Goal: Task Accomplishment & Management: Complete application form

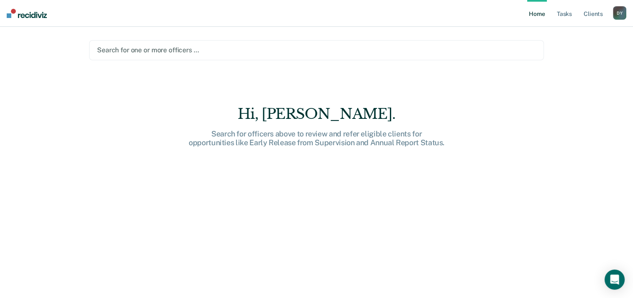
click at [321, 194] on div "Hi, [PERSON_NAME]. Search for officers above to review and refer eligible clien…" at bounding box center [316, 207] width 455 height 204
click at [123, 48] on div at bounding box center [316, 50] width 439 height 10
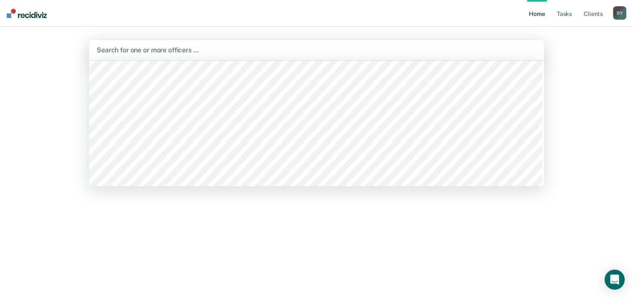
scroll to position [1631, 0]
click at [147, 54] on div at bounding box center [317, 50] width 440 height 10
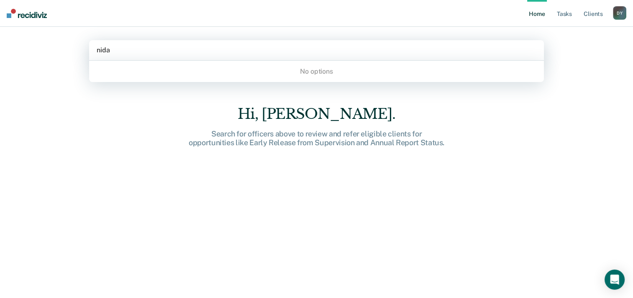
type input "nida"
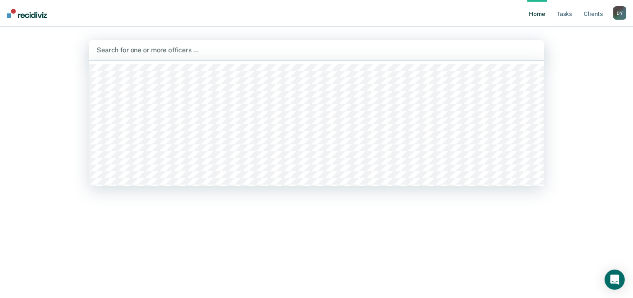
click at [195, 51] on div at bounding box center [317, 50] width 440 height 10
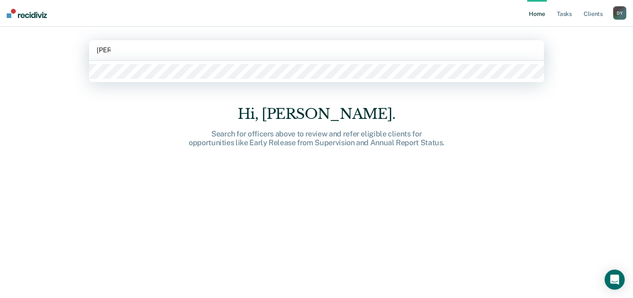
type input "[PERSON_NAME]"
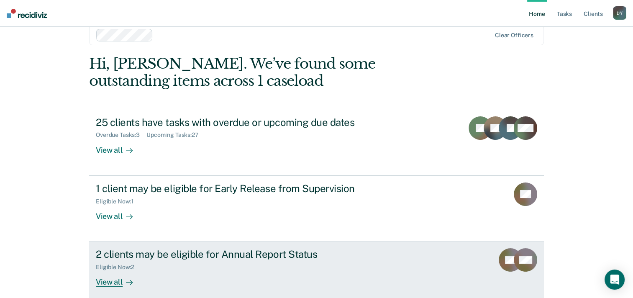
scroll to position [24, 0]
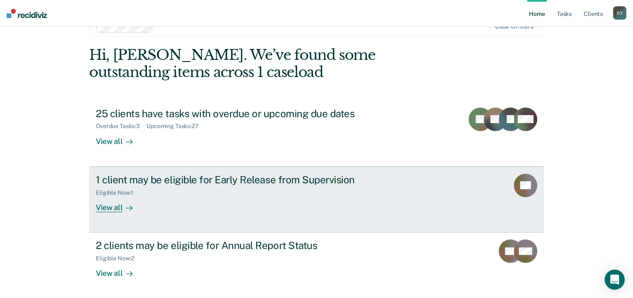
click at [126, 206] on icon at bounding box center [129, 208] width 7 height 7
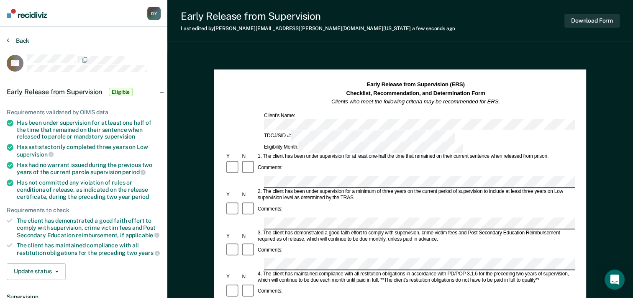
click at [10, 39] on button "Back" at bounding box center [18, 41] width 23 height 8
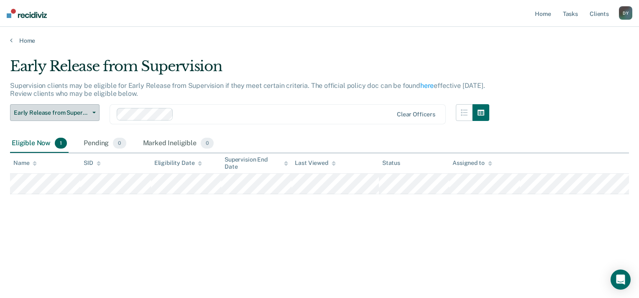
click at [96, 112] on button "Early Release from Supervision" at bounding box center [55, 112] width 90 height 17
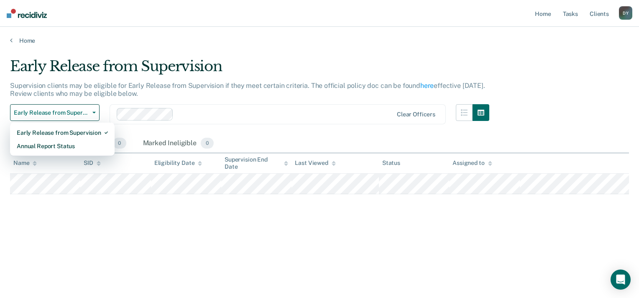
click at [299, 73] on div "Early Release from Supervision" at bounding box center [249, 70] width 479 height 24
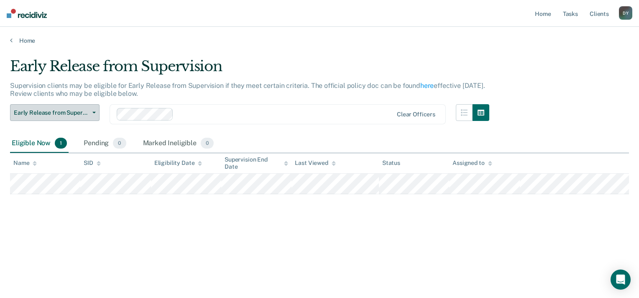
click at [60, 113] on span "Early Release from Supervision" at bounding box center [51, 112] width 75 height 7
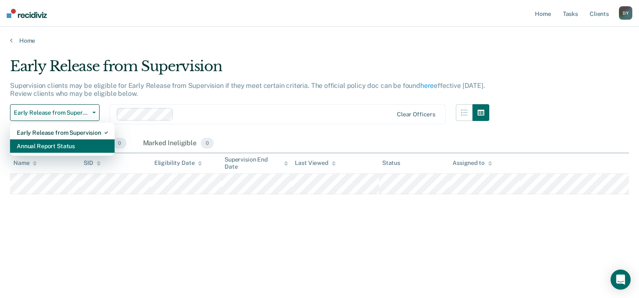
click at [56, 143] on div "Annual Report Status" at bounding box center [62, 145] width 91 height 13
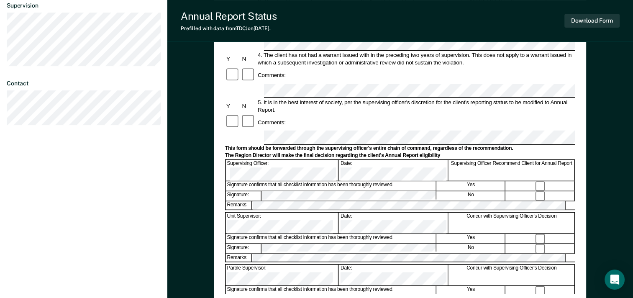
scroll to position [196, 0]
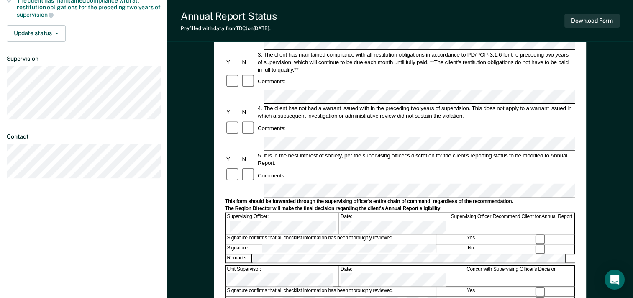
click at [274, 146] on form "Annual Reporting Checklist, Recommendation, and Determination Form Clients who …" at bounding box center [400, 178] width 350 height 587
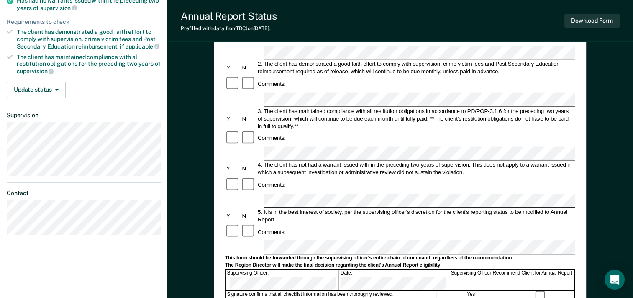
scroll to position [154, 0]
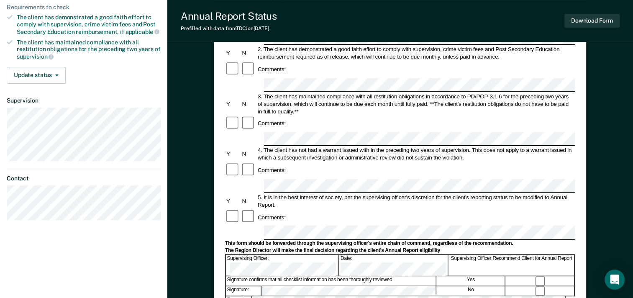
click at [6, 155] on section "Back RB Annual Report Status Eligible Requirements validated by OIMS data Has s…" at bounding box center [83, 54] width 167 height 364
drag, startPoint x: 6, startPoint y: 155, endPoint x: 77, endPoint y: 161, distance: 71.3
click at [77, 161] on article "RB Annual Report Status Eligible Requirements validated by OIMS data Has succes…" at bounding box center [84, 60] width 154 height 320
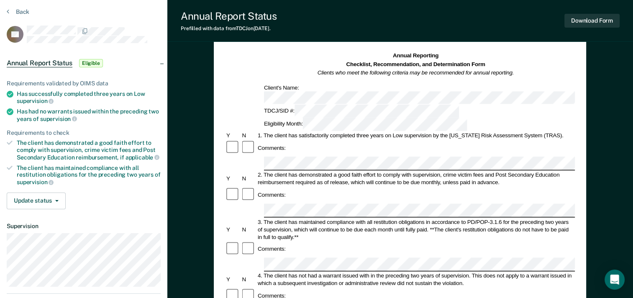
scroll to position [0, 0]
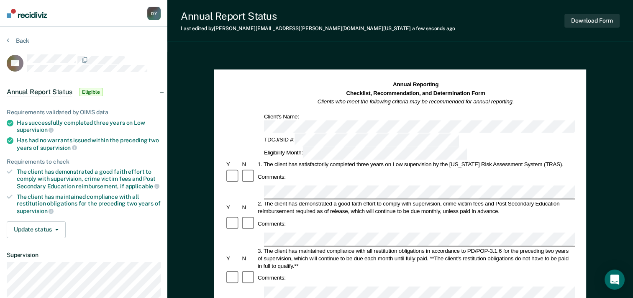
click at [276, 215] on div "Comments:" at bounding box center [400, 223] width 350 height 16
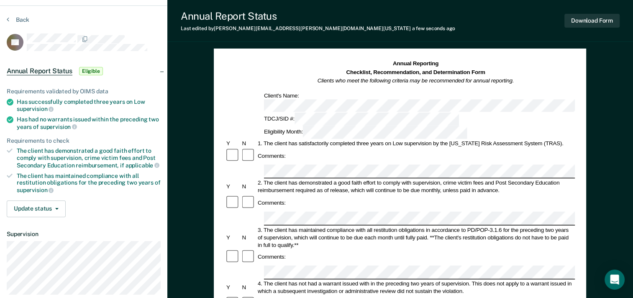
scroll to position [167, 0]
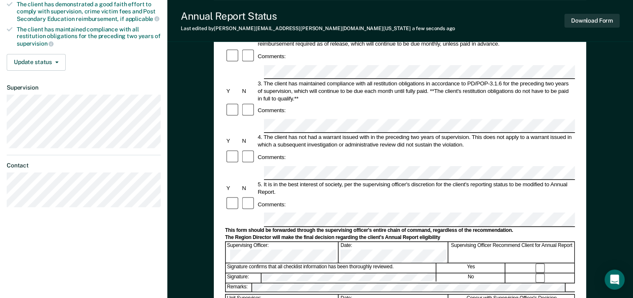
click at [303, 152] on form "Annual Reporting Checklist, Recommendation, and Determination Form Clients who …" at bounding box center [400, 206] width 350 height 587
click at [279, 177] on form "Annual Reporting Checklist, Recommendation, and Determination Form Clients who …" at bounding box center [400, 206] width 350 height 587
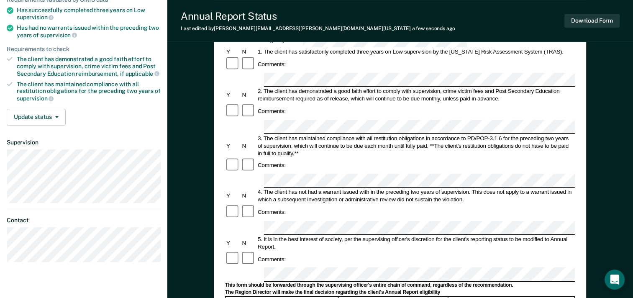
scroll to position [0, 0]
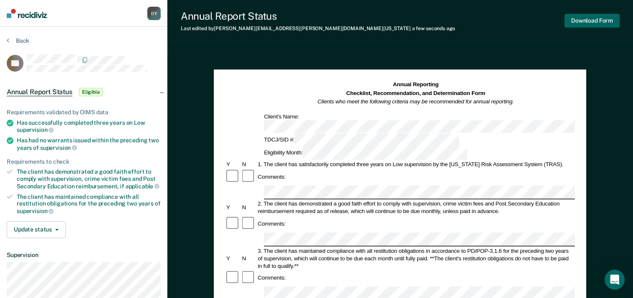
click at [582, 20] on button "Download Form" at bounding box center [591, 21] width 55 height 14
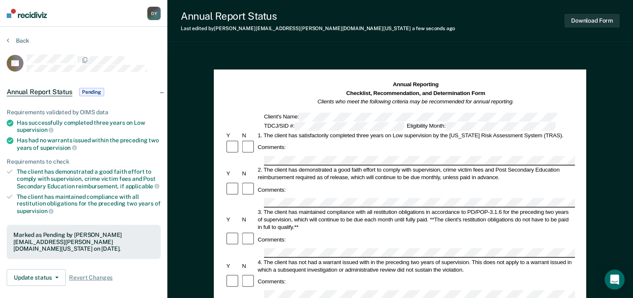
click at [13, 44] on div "Back" at bounding box center [84, 46] width 154 height 18
click at [12, 41] on button "Back" at bounding box center [18, 41] width 23 height 8
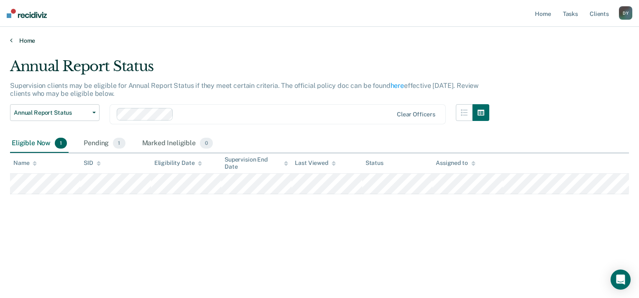
click at [14, 39] on link "Home" at bounding box center [319, 41] width 619 height 8
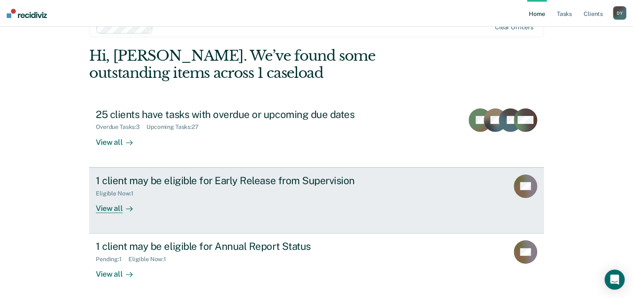
scroll to position [42, 0]
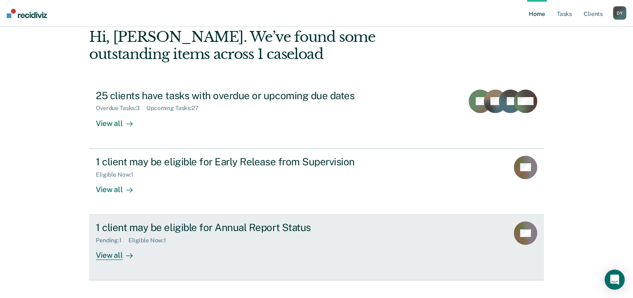
click at [115, 256] on div "View all" at bounding box center [119, 252] width 47 height 16
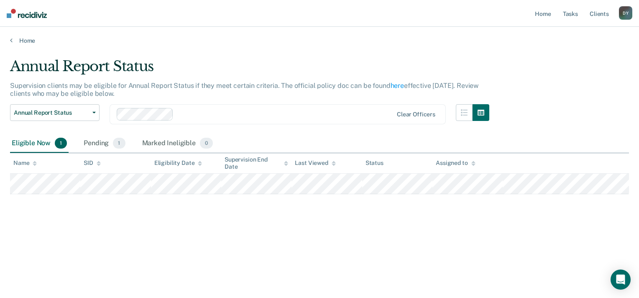
click at [26, 44] on main "Annual Report Status Supervision clients may be eligible for Annual Report Stat…" at bounding box center [319, 169] width 639 height 251
click at [25, 41] on link "Home" at bounding box center [319, 41] width 619 height 8
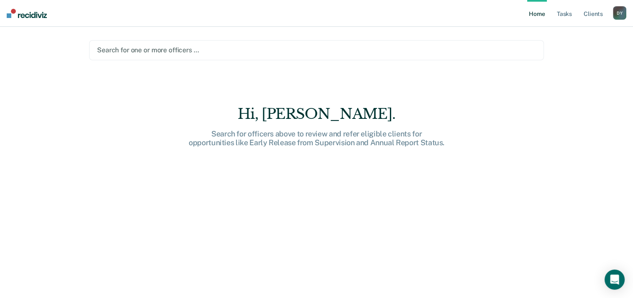
click at [142, 52] on div at bounding box center [316, 50] width 439 height 10
click at [143, 52] on div at bounding box center [316, 50] width 439 height 10
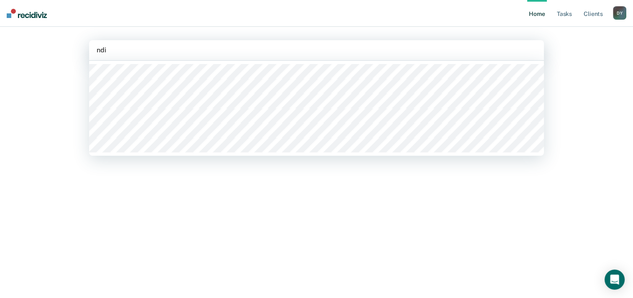
type input "ndia"
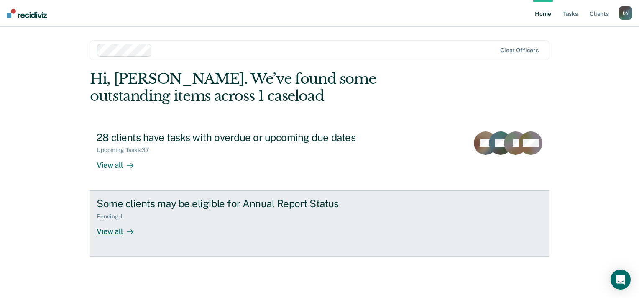
click at [112, 233] on div "View all" at bounding box center [120, 228] width 47 height 16
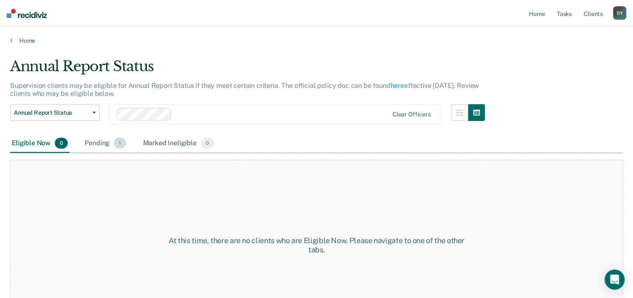
click at [103, 145] on div "Pending 1" at bounding box center [105, 143] width 45 height 18
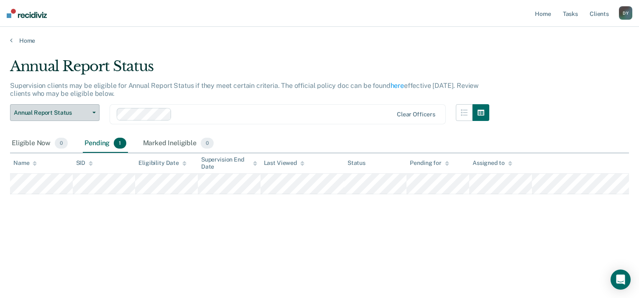
click at [89, 110] on button "Annual Report Status" at bounding box center [55, 112] width 90 height 17
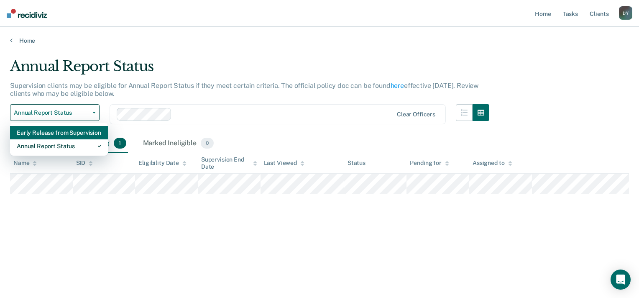
click at [67, 133] on div "Early Release from Supervision" at bounding box center [59, 132] width 85 height 13
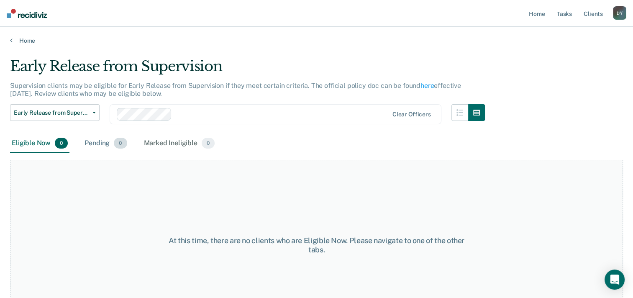
click at [85, 142] on div "Pending 0" at bounding box center [106, 143] width 46 height 18
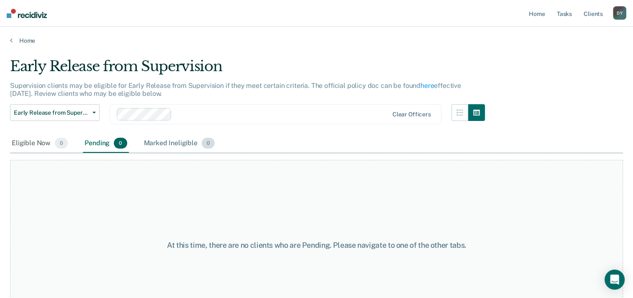
click at [169, 143] on div "Marked Ineligible 0" at bounding box center [179, 143] width 74 height 18
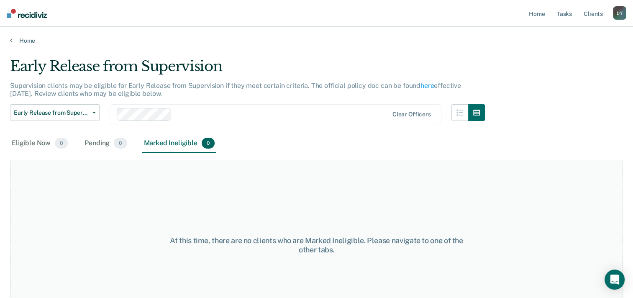
click at [204, 143] on span "0" at bounding box center [208, 143] width 13 height 11
click at [33, 142] on div "Eligible Now 0" at bounding box center [39, 143] width 59 height 18
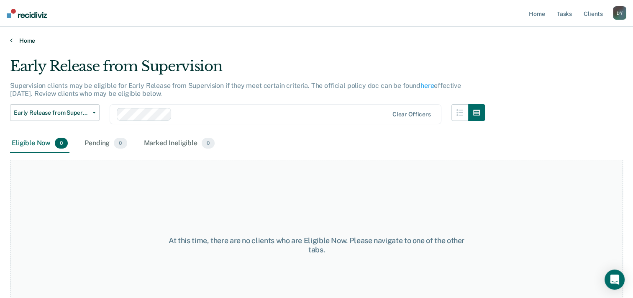
click at [23, 42] on link "Home" at bounding box center [316, 41] width 613 height 8
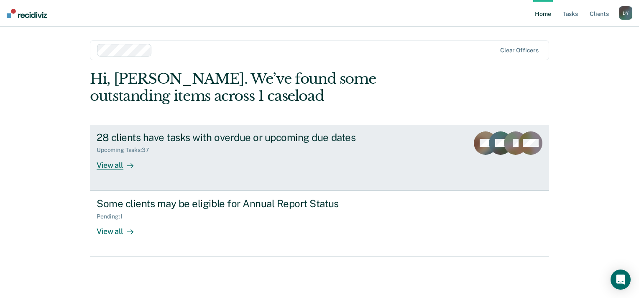
click at [106, 165] on div "View all" at bounding box center [120, 162] width 47 height 16
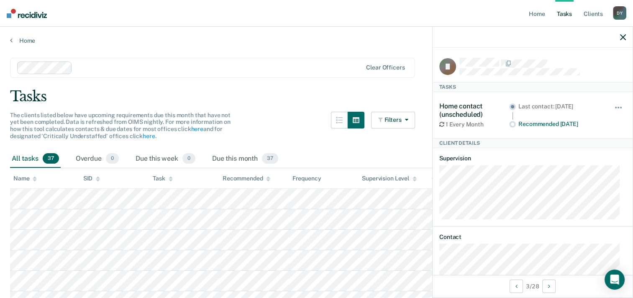
click at [94, 63] on div at bounding box center [219, 68] width 287 height 10
click at [22, 41] on link "Home" at bounding box center [316, 41] width 613 height 8
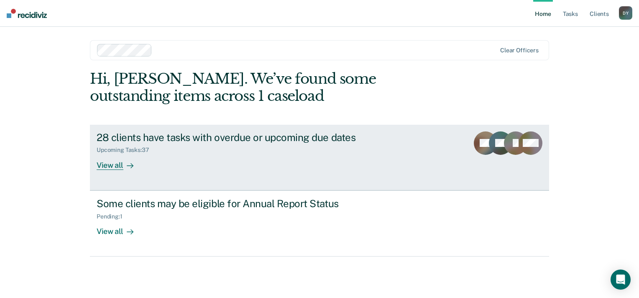
click at [113, 164] on div "View all" at bounding box center [120, 162] width 47 height 16
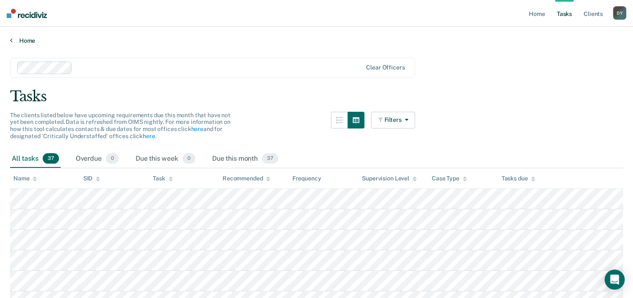
click at [18, 42] on link "Home" at bounding box center [316, 41] width 613 height 8
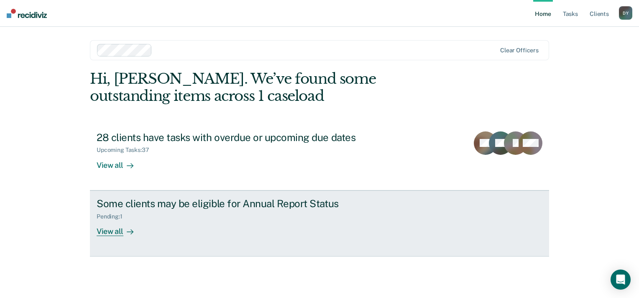
click at [115, 231] on div "View all" at bounding box center [120, 228] width 47 height 16
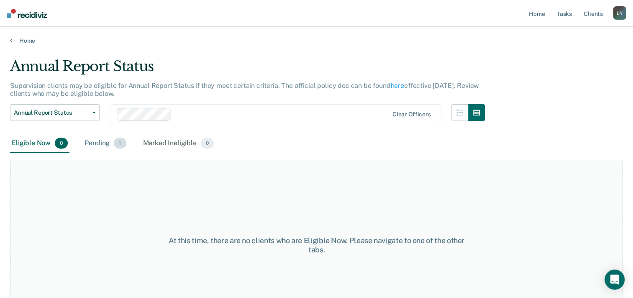
click at [98, 141] on div "Pending 1" at bounding box center [105, 143] width 45 height 18
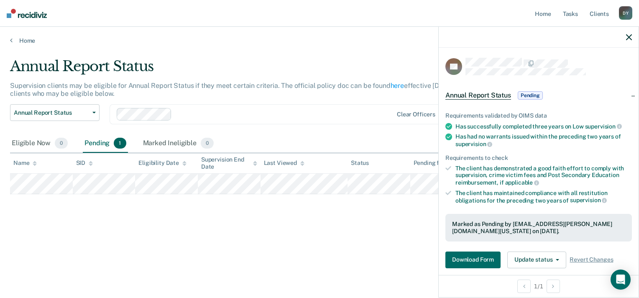
click at [620, 13] on div "D Y" at bounding box center [625, 12] width 13 height 13
click at [579, 57] on link "Log Out" at bounding box center [591, 54] width 67 height 7
